Goal: Navigation & Orientation: Find specific page/section

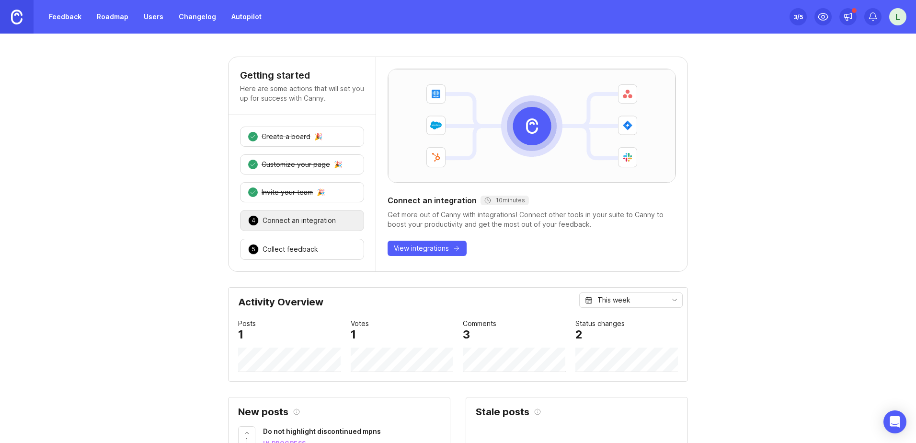
click at [67, 17] on link "Feedback" at bounding box center [65, 16] width 44 height 17
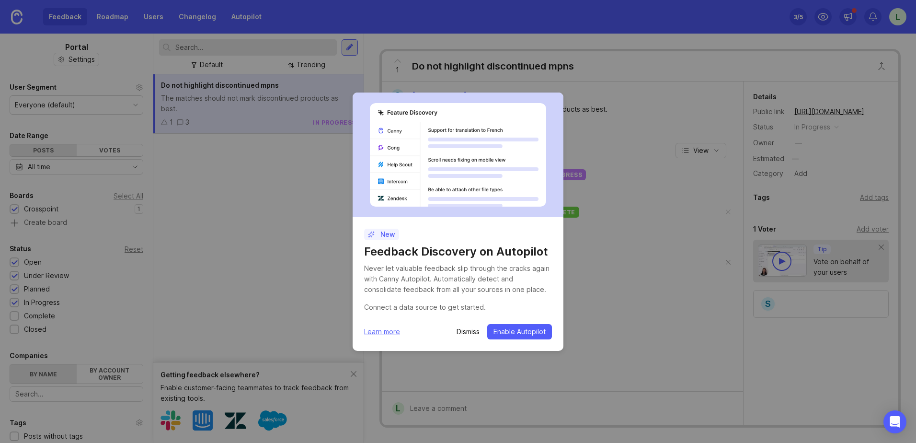
click at [507, 330] on span "Enable Autopilot" at bounding box center [519, 332] width 52 height 10
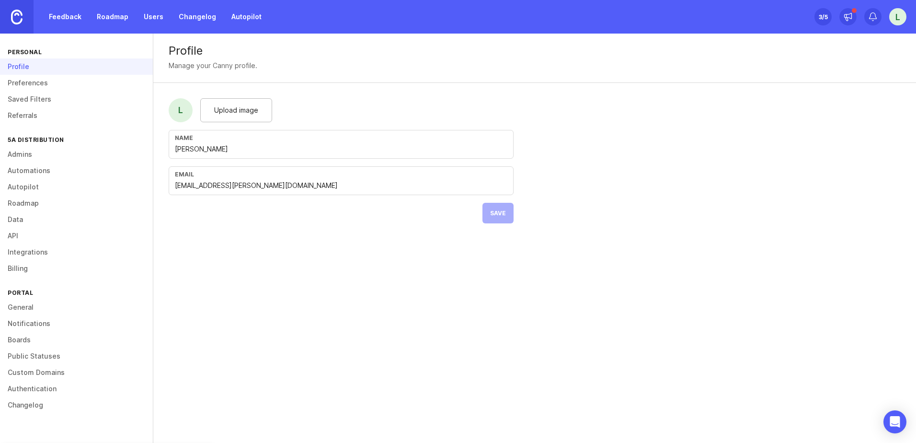
click at [35, 167] on link "Automations" at bounding box center [76, 170] width 153 height 16
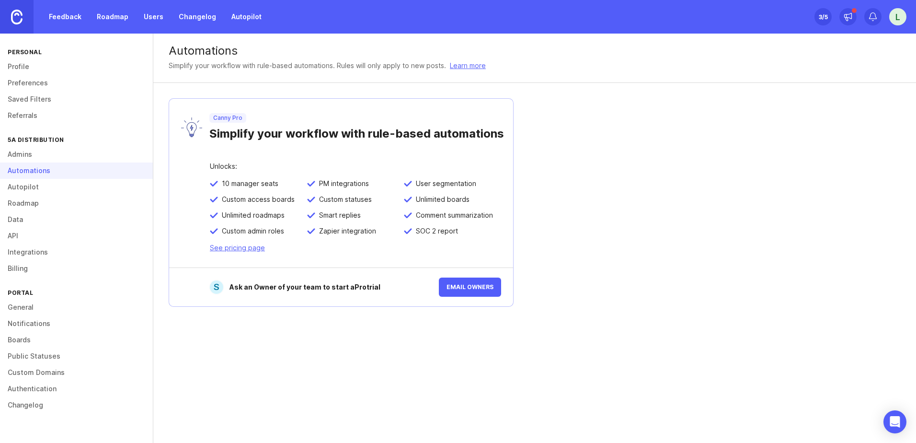
click at [18, 217] on link "Data" at bounding box center [76, 219] width 153 height 16
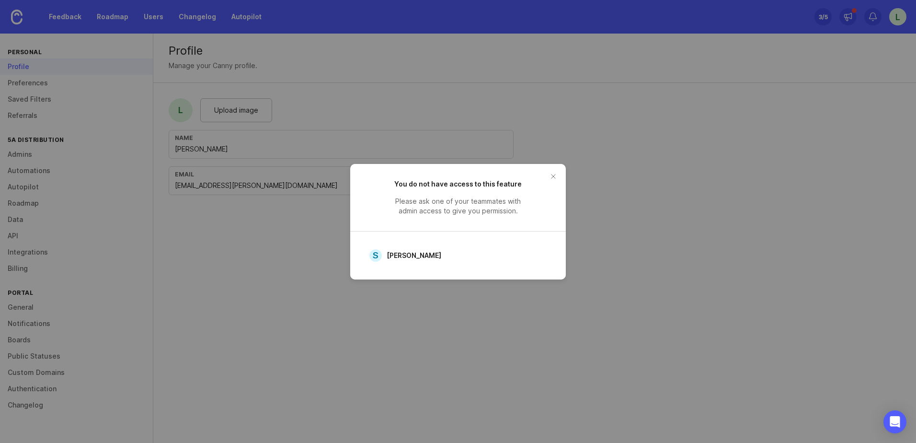
click at [551, 176] on button "close button" at bounding box center [553, 176] width 15 height 15
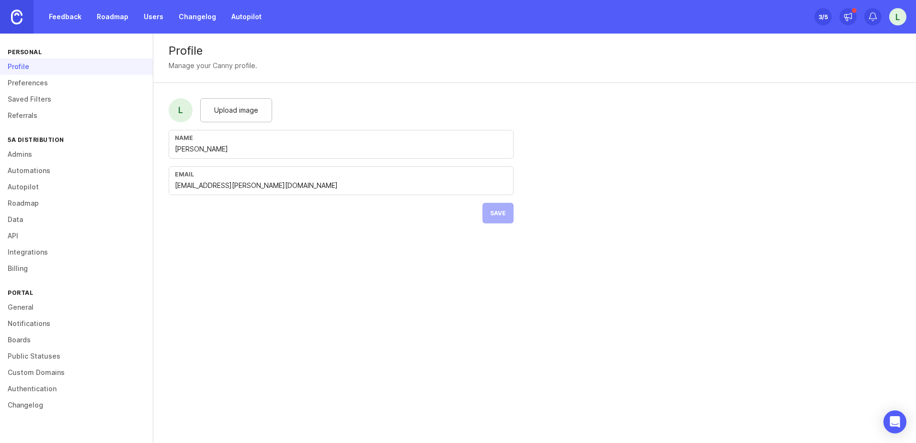
click at [197, 15] on link "Changelog" at bounding box center [197, 16] width 49 height 17
